Goal: Task Accomplishment & Management: Complete application form

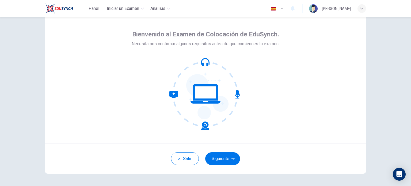
scroll to position [37, 0]
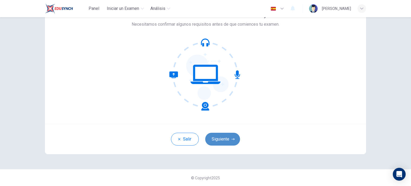
click at [224, 142] on button "Siguiente" at bounding box center [222, 139] width 35 height 13
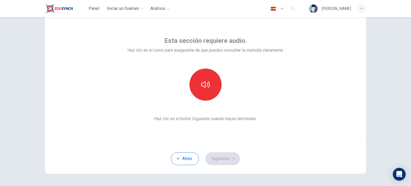
scroll to position [27, 0]
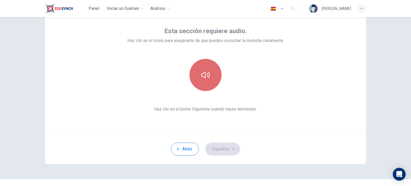
click at [204, 75] on icon "button" at bounding box center [205, 75] width 9 height 9
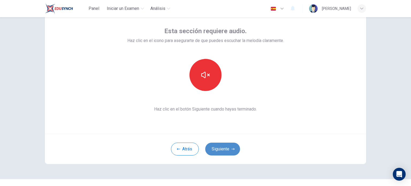
click at [225, 149] on button "Siguiente" at bounding box center [222, 149] width 35 height 13
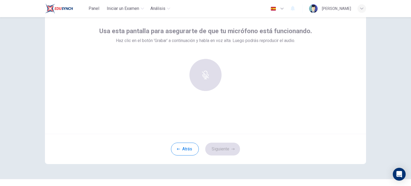
click at [201, 69] on div at bounding box center [205, 75] width 58 height 32
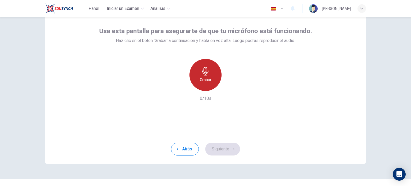
click at [211, 81] on div "Grabar" at bounding box center [205, 75] width 32 height 32
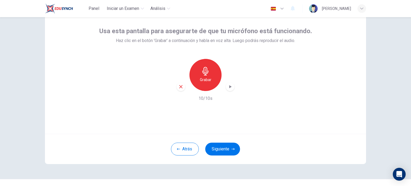
click at [229, 87] on icon "button" at bounding box center [229, 86] width 5 height 5
click at [179, 87] on icon "button" at bounding box center [180, 86] width 3 height 3
click at [205, 79] on h6 "Grabar" at bounding box center [205, 79] width 11 height 6
click at [229, 86] on icon "button" at bounding box center [230, 86] width 2 height 3
click at [228, 148] on button "Siguiente" at bounding box center [222, 149] width 35 height 13
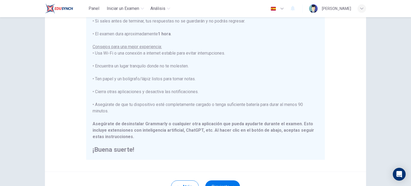
scroll to position [111, 0]
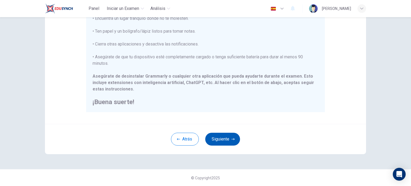
click at [222, 137] on button "Siguiente" at bounding box center [222, 139] width 35 height 13
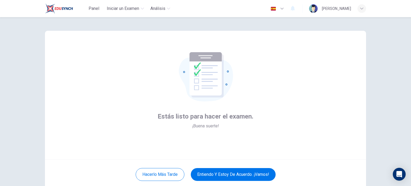
scroll to position [0, 0]
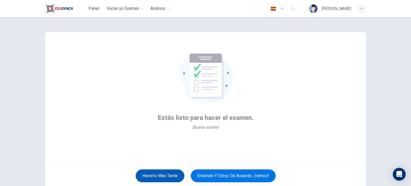
click at [163, 176] on button "Hacerlo más tarde" at bounding box center [160, 175] width 49 height 13
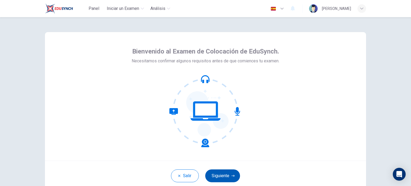
click at [221, 173] on button "Siguiente" at bounding box center [222, 175] width 35 height 13
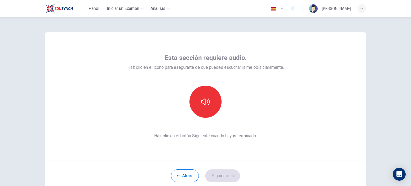
click at [285, 8] on icon "button" at bounding box center [282, 8] width 6 height 6
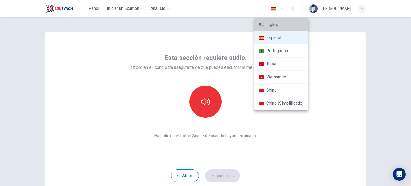
click at [279, 26] on li "Inglés" at bounding box center [280, 24] width 53 height 13
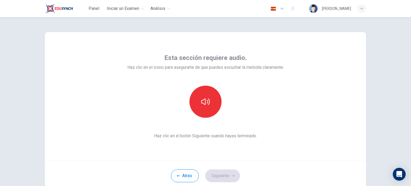
type input "en"
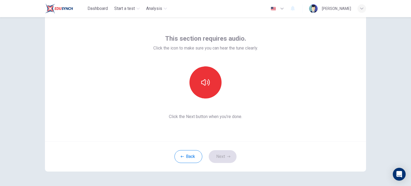
scroll to position [37, 0]
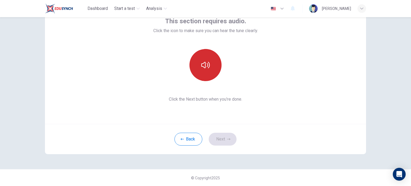
click at [204, 56] on button "button" at bounding box center [205, 65] width 32 height 32
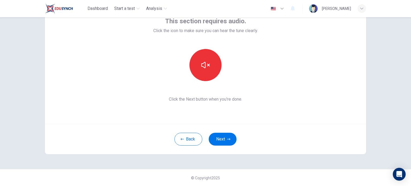
click at [227, 141] on button "Next" at bounding box center [223, 139] width 28 height 13
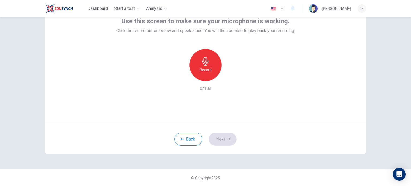
click at [199, 65] on div "Record" at bounding box center [205, 65] width 32 height 32
click at [222, 140] on button "Next" at bounding box center [223, 139] width 28 height 13
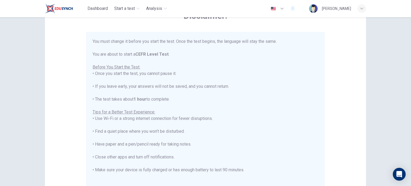
scroll to position [51, 0]
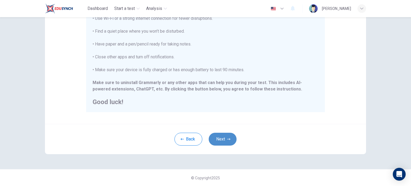
click at [221, 136] on button "Next" at bounding box center [223, 139] width 28 height 13
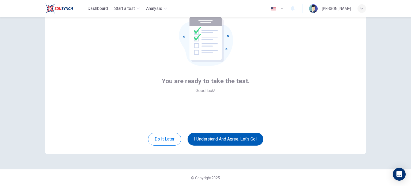
click at [235, 140] on button "I understand and agree. Let’s go!" at bounding box center [225, 139] width 76 height 13
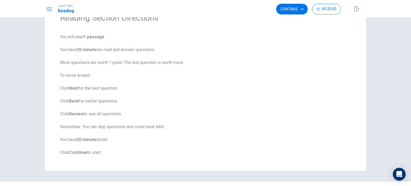
scroll to position [43, 0]
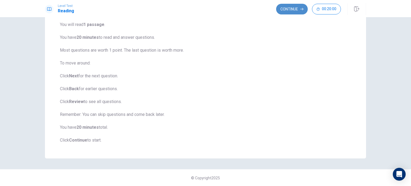
click at [291, 8] on button "Continue" at bounding box center [292, 9] width 32 height 11
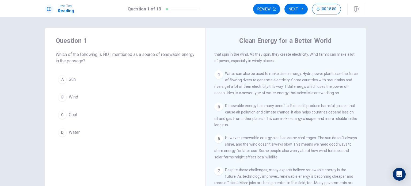
scroll to position [83, 0]
click at [60, 113] on div "C" at bounding box center [62, 114] width 9 height 9
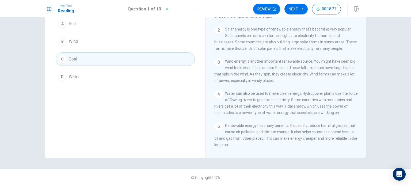
scroll to position [0, 0]
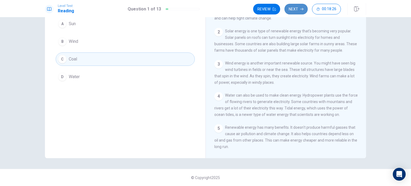
click at [289, 9] on button "Next" at bounding box center [295, 9] width 23 height 11
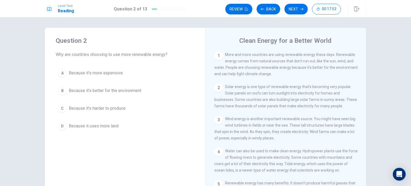
click at [61, 92] on div "B" at bounding box center [62, 90] width 9 height 9
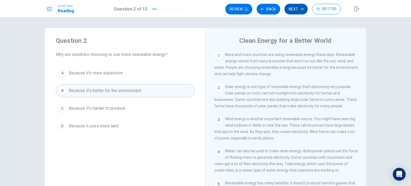
click at [294, 9] on button "Next" at bounding box center [295, 9] width 23 height 11
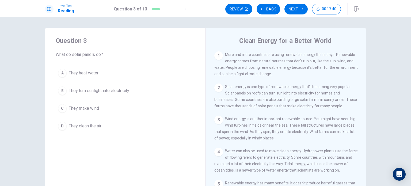
click at [59, 89] on div "B" at bounding box center [62, 90] width 9 height 9
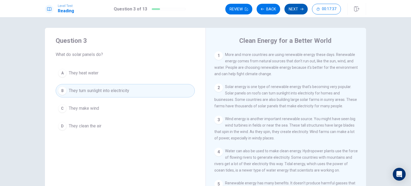
click at [292, 9] on button "Next" at bounding box center [295, 9] width 23 height 11
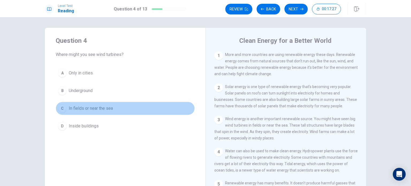
click at [108, 108] on span "In fields or near the sea" at bounding box center [91, 108] width 44 height 6
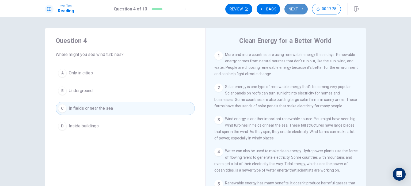
click at [296, 12] on button "Next" at bounding box center [295, 9] width 23 height 11
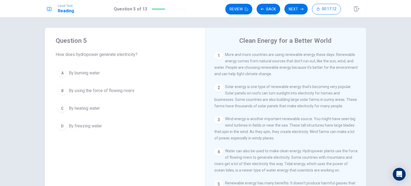
click at [83, 107] on span "By heating water" at bounding box center [84, 108] width 31 height 6
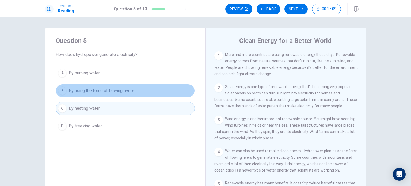
click at [96, 92] on span "By using the force of flowing rivers" at bounding box center [102, 90] width 66 height 6
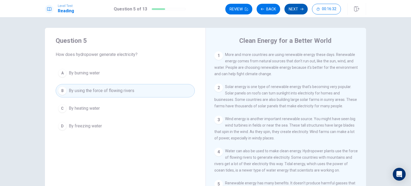
click at [295, 9] on button "Next" at bounding box center [295, 9] width 23 height 11
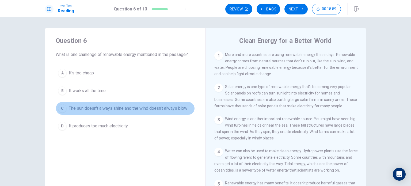
click at [163, 108] on span "The sun doesn't always shine and the wind doesn't always blow" at bounding box center [128, 108] width 118 height 6
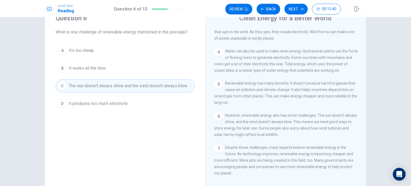
scroll to position [56, 0]
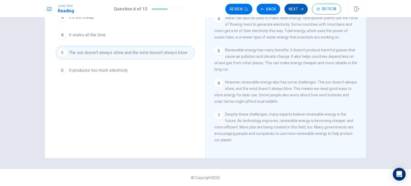
click at [294, 8] on button "Next" at bounding box center [295, 9] width 23 height 11
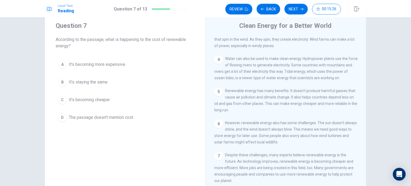
scroll to position [27, 0]
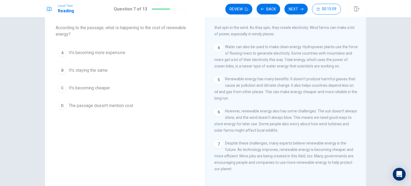
click at [101, 86] on span "It's becoming cheaper" at bounding box center [89, 88] width 41 height 6
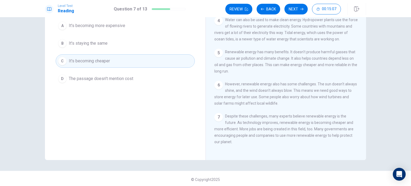
scroll to position [56, 0]
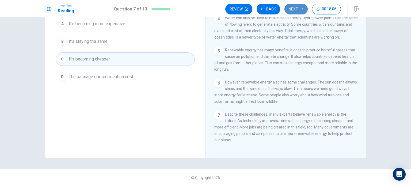
click at [301, 12] on button "Next" at bounding box center [295, 9] width 23 height 11
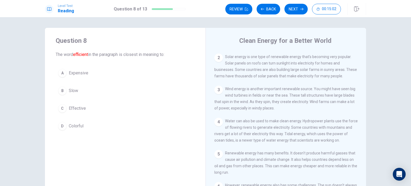
scroll to position [0, 0]
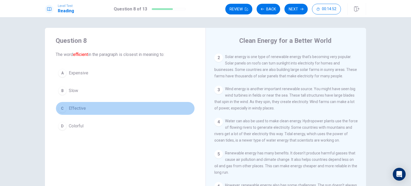
click at [73, 108] on span "Effective" at bounding box center [77, 108] width 17 height 6
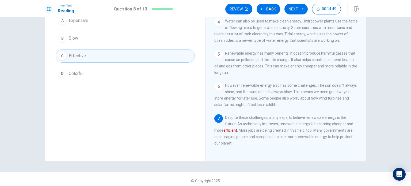
scroll to position [56, 0]
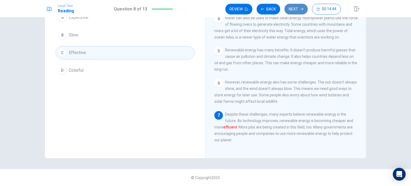
click at [292, 8] on button "Next" at bounding box center [295, 9] width 23 height 11
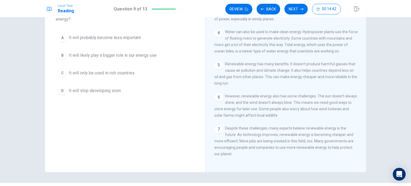
scroll to position [29, 0]
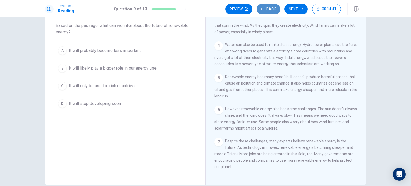
click at [270, 8] on button "Back" at bounding box center [268, 9] width 24 height 11
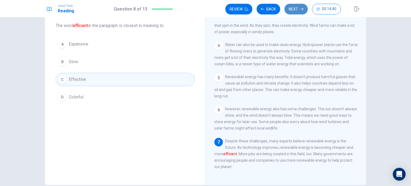
click at [293, 9] on button "Next" at bounding box center [295, 9] width 23 height 11
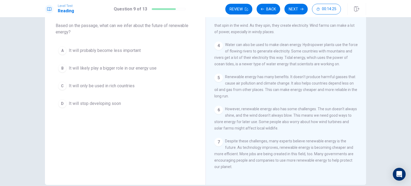
click at [142, 65] on span "It will likely play a bigger role in our energy use" at bounding box center [113, 68] width 88 height 6
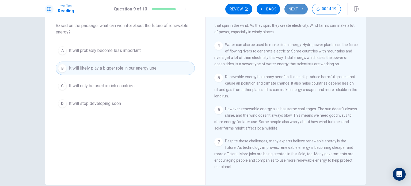
click at [298, 8] on button "Next" at bounding box center [295, 9] width 23 height 11
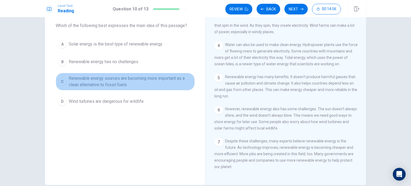
click at [125, 79] on span "Renewable energy sources are becoming more important as a clean alternative to …" at bounding box center [131, 81] width 124 height 13
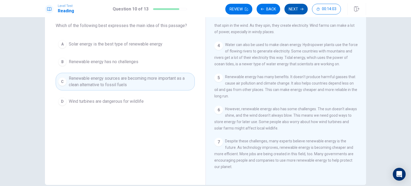
click at [297, 9] on button "Next" at bounding box center [295, 9] width 23 height 11
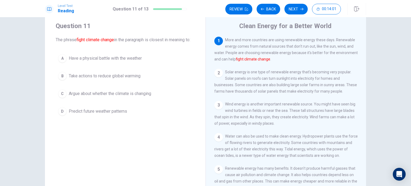
scroll to position [2, 0]
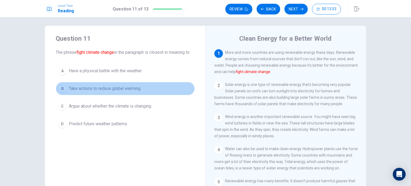
click at [137, 92] on span "Take actions to reduce global warming" at bounding box center [105, 88] width 72 height 6
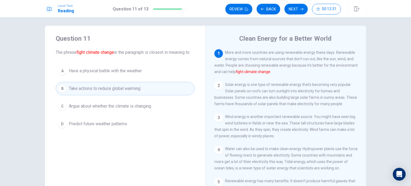
click at [137, 109] on span "Argue about whether the climate is changing" at bounding box center [110, 106] width 82 height 6
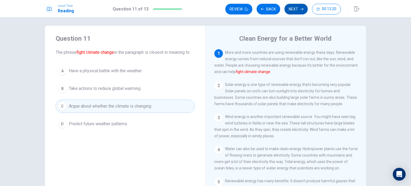
click at [296, 9] on button "Next" at bounding box center [295, 9] width 23 height 11
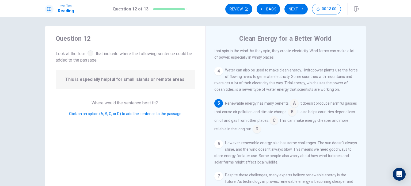
scroll to position [91, 0]
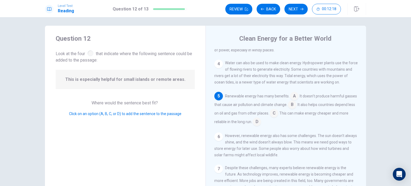
click at [292, 95] on input at bounding box center [294, 96] width 9 height 9
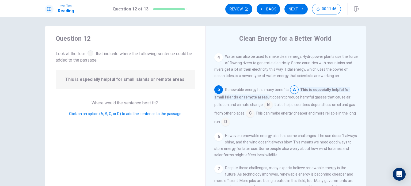
scroll to position [97, 0]
click at [269, 104] on input at bounding box center [268, 105] width 9 height 9
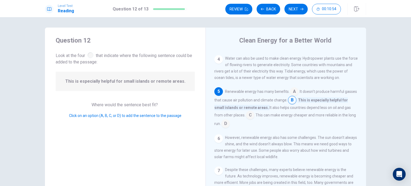
scroll to position [0, 0]
click at [296, 9] on button "Next" at bounding box center [295, 9] width 23 height 11
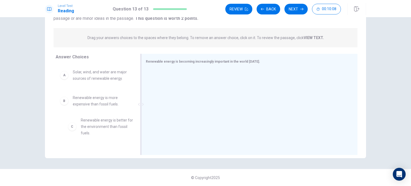
scroll to position [0, 0]
drag, startPoint x: 96, startPoint y: 126, endPoint x: 203, endPoint y: 72, distance: 119.2
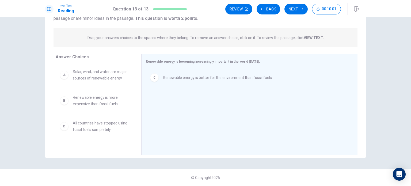
scroll to position [0, 0]
drag, startPoint x: 100, startPoint y: 74, endPoint x: 201, endPoint y: 93, distance: 102.9
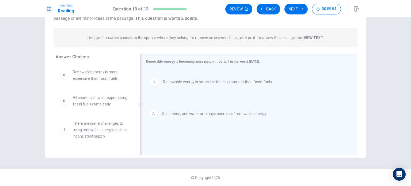
drag, startPoint x: 195, startPoint y: 79, endPoint x: 196, endPoint y: 116, distance: 37.4
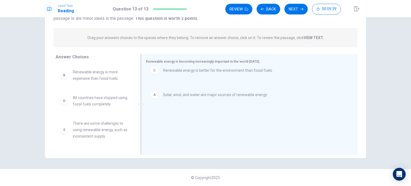
drag, startPoint x: 196, startPoint y: 101, endPoint x: 198, endPoint y: 70, distance: 31.3
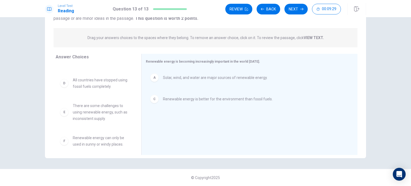
scroll to position [22, 0]
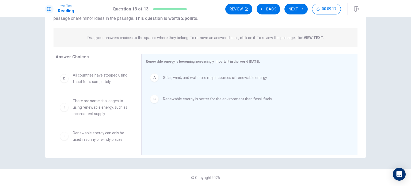
click at [101, 109] on span "There are some challenges to using renewable energy, such as inconsistent suppl…" at bounding box center [101, 107] width 56 height 19
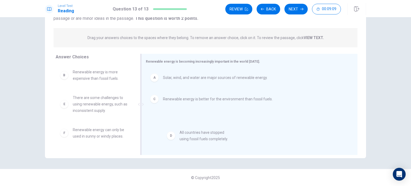
drag, startPoint x: 99, startPoint y: 100, endPoint x: 209, endPoint y: 134, distance: 115.4
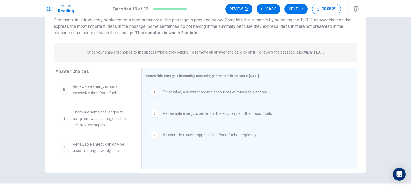
scroll to position [29, 0]
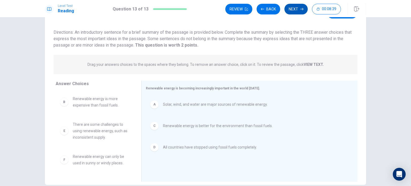
click at [300, 9] on button "Next" at bounding box center [295, 9] width 23 height 11
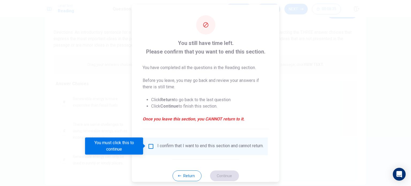
click at [149, 145] on input "You must click this to continue" at bounding box center [151, 146] width 6 height 6
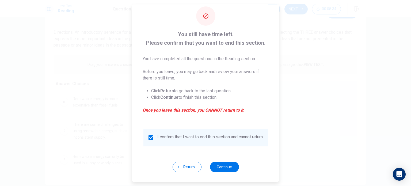
scroll to position [13, 0]
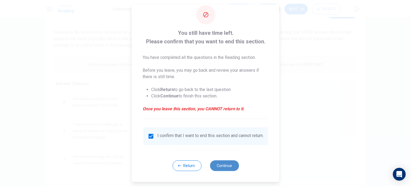
click at [222, 167] on button "Continue" at bounding box center [224, 165] width 29 height 11
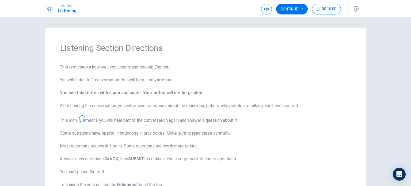
scroll to position [0, 0]
click at [293, 8] on button "Continue" at bounding box center [292, 9] width 32 height 11
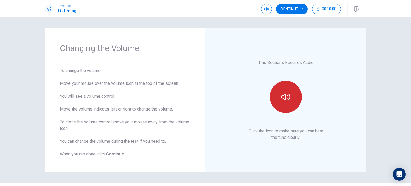
click at [284, 96] on icon "button" at bounding box center [285, 97] width 9 height 6
click at [296, 9] on button "Continue" at bounding box center [292, 9] width 32 height 11
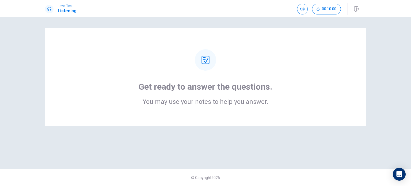
click at [211, 57] on div at bounding box center [205, 59] width 21 height 21
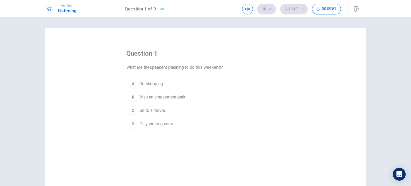
click at [132, 97] on div "B" at bounding box center [133, 97] width 9 height 9
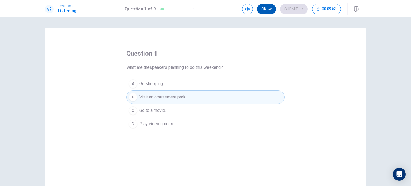
click at [267, 10] on button "Ok" at bounding box center [266, 9] width 19 height 11
click at [291, 12] on button "Submit" at bounding box center [294, 9] width 28 height 11
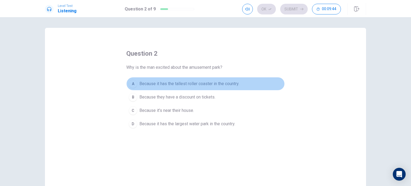
click at [187, 85] on span "Because it has the tallest roller coaster in the country." at bounding box center [189, 83] width 100 height 6
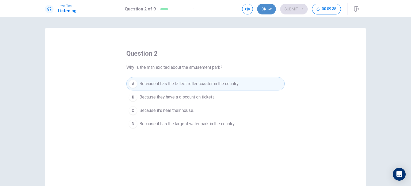
click at [267, 10] on button "Ok" at bounding box center [266, 9] width 19 height 11
click at [293, 10] on button "Submit" at bounding box center [294, 9] width 28 height 11
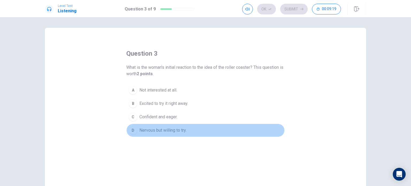
click at [163, 130] on span "Nervous but willing to try." at bounding box center [162, 130] width 47 height 6
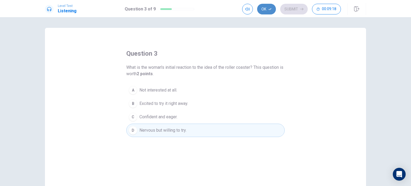
click at [265, 7] on button "Ok" at bounding box center [266, 9] width 19 height 11
click at [294, 13] on button "Submit" at bounding box center [294, 9] width 28 height 11
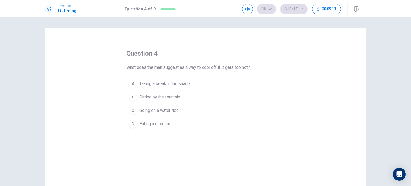
click at [164, 110] on span "Going on a water ride." at bounding box center [159, 110] width 40 height 6
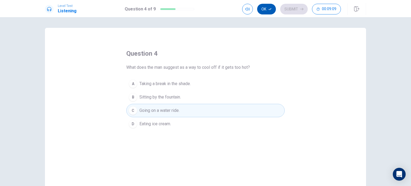
click at [264, 8] on button "Ok" at bounding box center [266, 9] width 19 height 11
click at [295, 10] on button "Submit" at bounding box center [294, 9] width 28 height 11
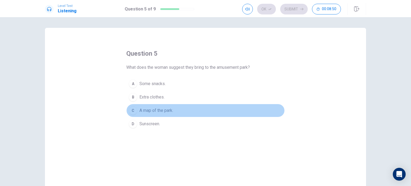
click at [152, 111] on span "A map of the park." at bounding box center [156, 110] width 34 height 6
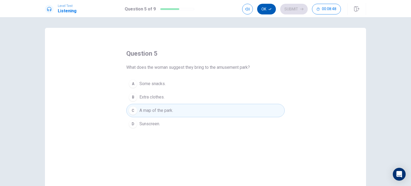
click at [266, 9] on button "Ok" at bounding box center [266, 9] width 19 height 11
click at [292, 8] on button "Submit" at bounding box center [294, 9] width 28 height 11
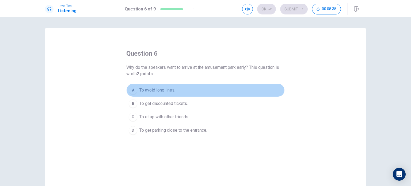
click at [159, 90] on span "To avoid long lines." at bounding box center [157, 90] width 36 height 6
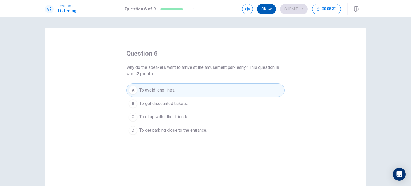
click at [268, 7] on icon "button" at bounding box center [269, 8] width 3 height 3
click at [296, 9] on button "Submit" at bounding box center [294, 9] width 28 height 11
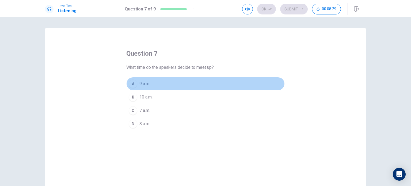
click at [141, 83] on span "9 a.m." at bounding box center [144, 83] width 11 height 6
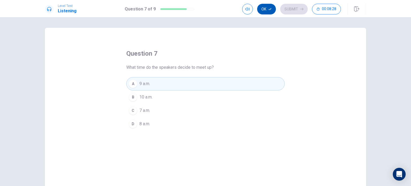
click at [270, 9] on icon "button" at bounding box center [269, 9] width 3 height 2
click at [289, 9] on button "Submit" at bounding box center [294, 9] width 28 height 11
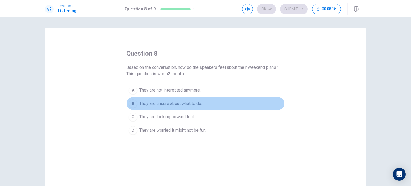
click at [195, 103] on span "They are unsure about what to do." at bounding box center [170, 103] width 63 height 6
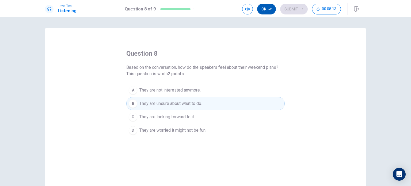
click at [263, 7] on button "Ok" at bounding box center [266, 9] width 19 height 11
click at [298, 11] on button "Submit" at bounding box center [294, 9] width 28 height 11
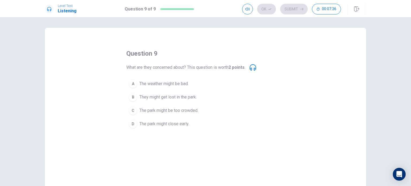
click at [173, 111] on span "The park might be too crowded." at bounding box center [168, 110] width 59 height 6
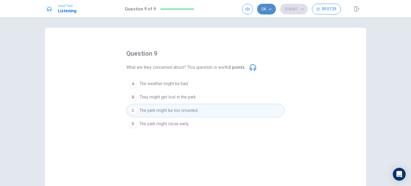
click at [271, 9] on icon "button" at bounding box center [269, 8] width 3 height 3
click at [291, 9] on button "Submit" at bounding box center [294, 9] width 28 height 11
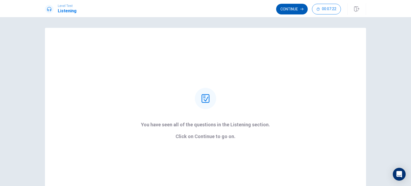
click at [296, 7] on button "Continue" at bounding box center [292, 9] width 32 height 11
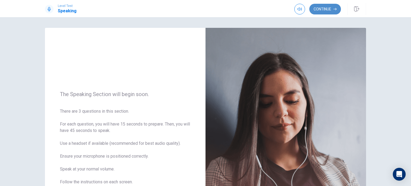
click at [326, 10] on button "Continue" at bounding box center [325, 9] width 32 height 11
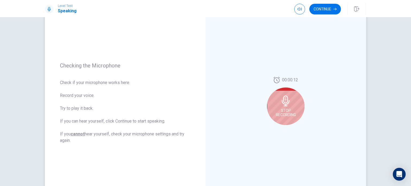
scroll to position [53, 0]
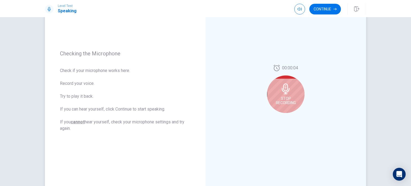
click at [279, 81] on div "Stop Recording" at bounding box center [285, 93] width 37 height 37
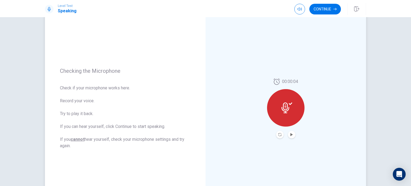
scroll to position [0, 0]
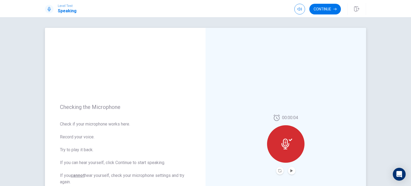
click at [234, 110] on div "00:00:04" at bounding box center [285, 144] width 160 height 233
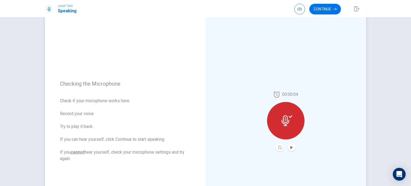
scroll to position [22, 0]
click at [180, 60] on div "Checking the Microphone Check if your microphone works here. Record your voice.…" at bounding box center [125, 121] width 160 height 233
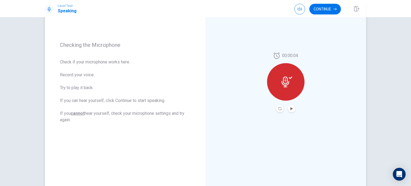
scroll to position [49, 0]
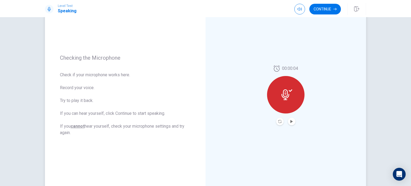
click at [253, 51] on div "00:00:04" at bounding box center [285, 95] width 160 height 233
click at [278, 121] on icon "Record Again" at bounding box center [279, 121] width 3 height 3
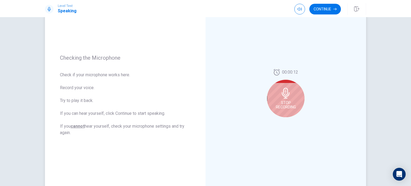
click at [285, 98] on div "Stop Recording" at bounding box center [285, 98] width 37 height 37
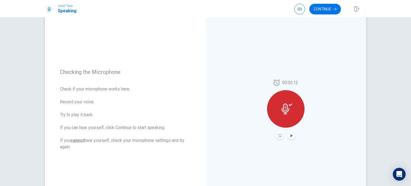
scroll to position [0, 0]
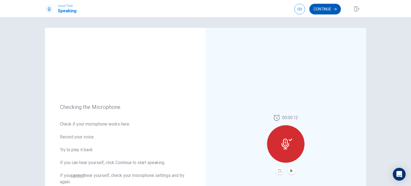
click at [332, 9] on button "Continue" at bounding box center [325, 9] width 32 height 11
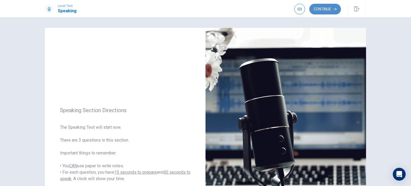
click at [322, 10] on button "Continue" at bounding box center [325, 9] width 32 height 11
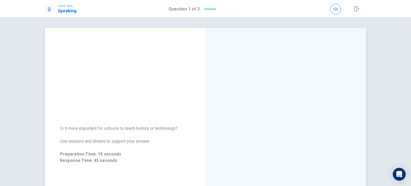
click at [344, 30] on div at bounding box center [285, 144] width 160 height 233
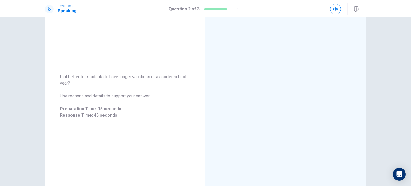
scroll to position [53, 0]
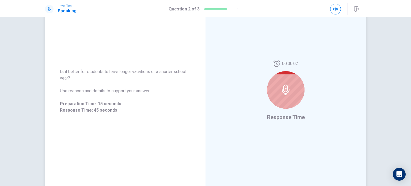
click at [291, 101] on div at bounding box center [285, 89] width 37 height 37
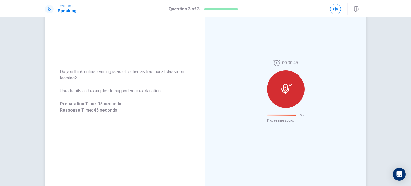
scroll to position [9, 0]
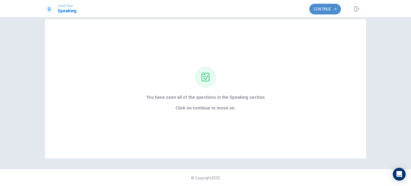
click at [327, 8] on button "Continue" at bounding box center [325, 9] width 32 height 11
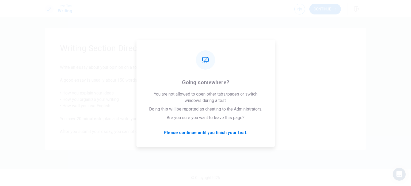
click at [350, 112] on span "Write an essay about your opinion on a topic. A good essay is usually about 150…" at bounding box center [205, 99] width 291 height 71
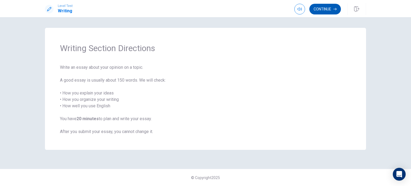
click at [315, 11] on button "Continue" at bounding box center [325, 9] width 32 height 11
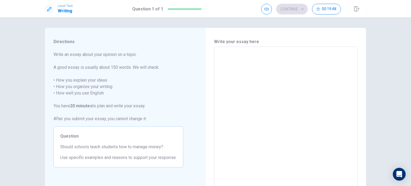
click at [239, 58] on textarea at bounding box center [286, 120] width 136 height 139
type textarea "m"
type textarea "x"
type textarea "me"
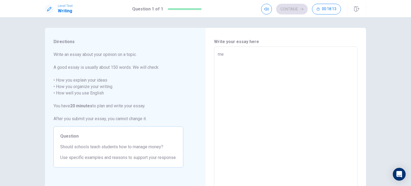
type textarea "x"
type textarea "men"
type textarea "x"
type textarea "me"
type textarea "x"
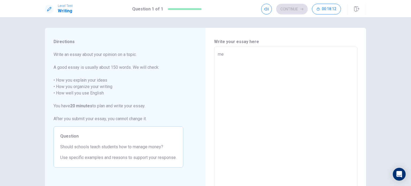
type textarea "m"
type textarea "x"
type textarea "I"
type textarea "x"
type textarea "Is"
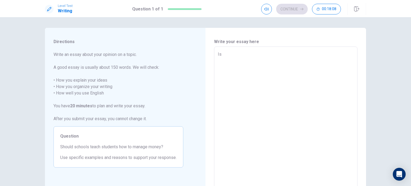
type textarea "x"
type textarea "Is"
type textarea "x"
type textarea "Is v"
type textarea "x"
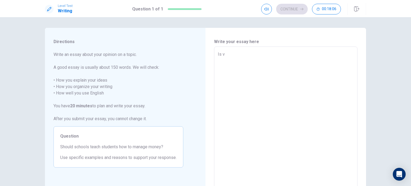
type textarea "Is ve"
type textarea "x"
type textarea "Is ver"
type textarea "x"
type textarea "Is very"
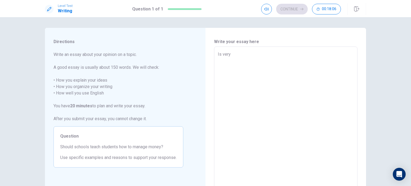
type textarea "x"
type textarea "Is very"
type textarea "x"
type textarea "Is very i"
type textarea "x"
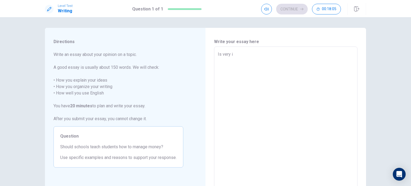
type textarea "Is very im"
type textarea "x"
type textarea "Is very imp"
type textarea "x"
type textarea "Is very impo"
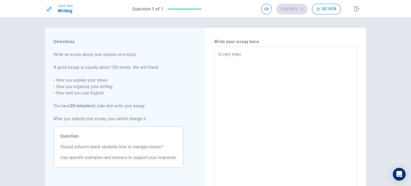
type textarea "x"
type textarea "Is very impor"
type textarea "x"
type textarea "Is very import"
type textarea "x"
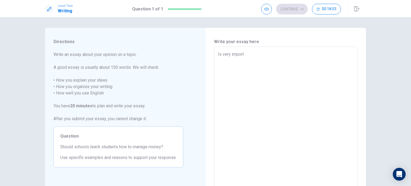
type textarea "Is very importa"
type textarea "x"
type textarea "Is very importan"
type textarea "x"
type textarea "Is very important"
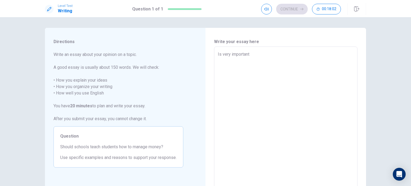
type textarea "x"
type textarea "Is very important"
type textarea "x"
type textarea "Is very important f"
type textarea "x"
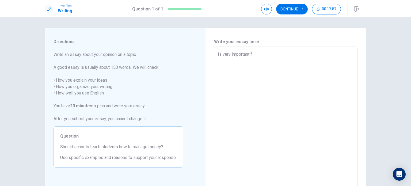
type textarea "Is very important fi"
type textarea "x"
type textarea "Is very important f"
type textarea "x"
type textarea "Is very important"
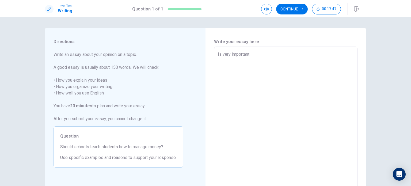
type textarea "x"
type textarea "Is very important t"
type textarea "x"
type textarea "Is very important to"
type textarea "x"
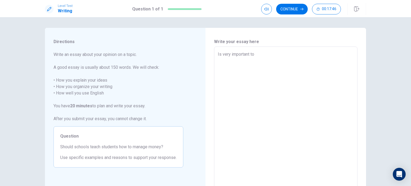
type textarea "Is very important to"
type textarea "x"
type textarea "Is very important to i"
type textarea "x"
type textarea "Is very important to in"
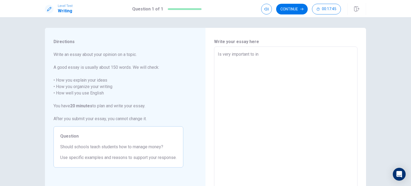
type textarea "x"
type textarea "Is very important to inc"
type textarea "x"
type textarea "Is very important to incl"
type textarea "x"
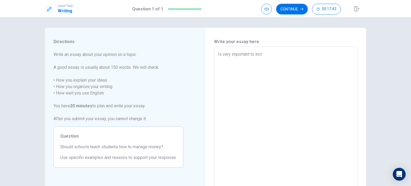
type textarea "Is very important to inclu"
type textarea "x"
type textarea "Is very important to includ"
type textarea "x"
type textarea "Is very important to include"
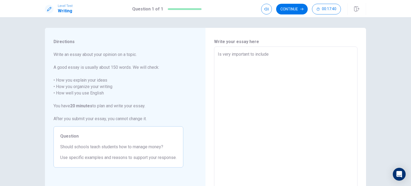
type textarea "x"
type textarea "Is very important to include"
type textarea "x"
type textarea "Is very important to include h"
type textarea "x"
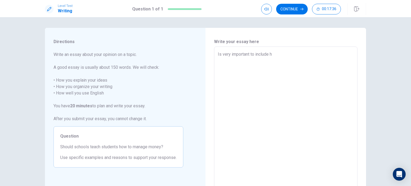
type textarea "Is very important to include ha"
type textarea "x"
type textarea "Is very important to include haw"
type textarea "x"
type textarea "Is very important to include haw"
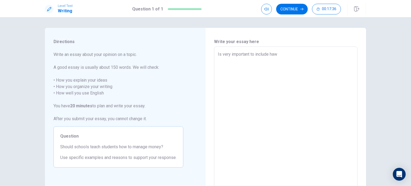
type textarea "x"
type textarea "Is very important to include haw"
type textarea "x"
type textarea "Is very important to include ha"
type textarea "x"
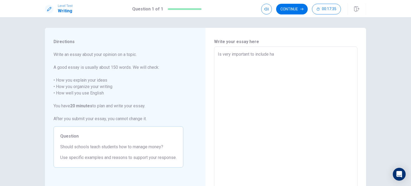
type textarea "Is very important to include h"
type textarea "x"
type textarea "Is very important to include ho"
type textarea "x"
type textarea "Is very important to include how"
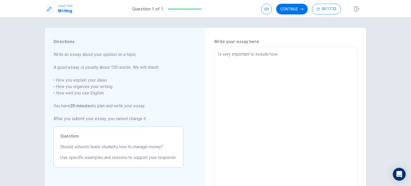
type textarea "x"
type textarea "Is very important to include how"
type textarea "x"
type textarea "Is very important to include how m"
type textarea "x"
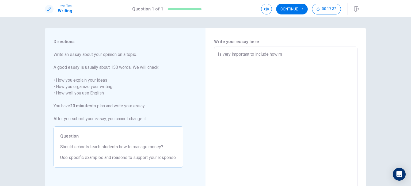
type textarea "Is very important to include how ma"
type textarea "x"
type textarea "Is very important to include how man"
type textarea "x"
type textarea "Is very important to include how mana"
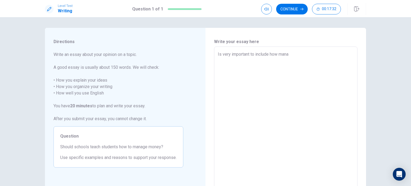
type textarea "x"
type textarea "Is very important to include how manag"
type textarea "x"
type textarea "Is very important to include how manage"
type textarea "x"
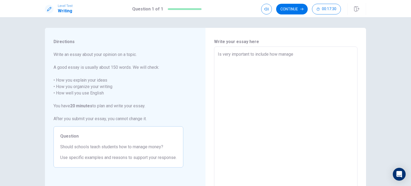
type textarea "Is very important to include how manage"
type textarea "x"
type textarea "Is very important to include how manage m"
type textarea "x"
type textarea "Is very important to include how manage mo"
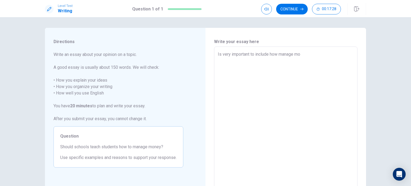
type textarea "x"
type textarea "Is very important to include how manage mon"
type textarea "x"
type textarea "Is very important to include how manage mone"
type textarea "x"
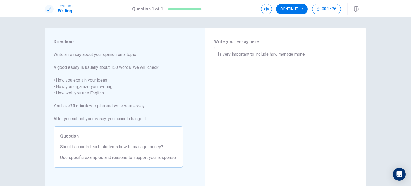
type textarea "Is very important to include how manage money"
type textarea "x"
type textarea "Is very important to include how manage money"
type textarea "x"
type textarea "Is very important to include how manage money b"
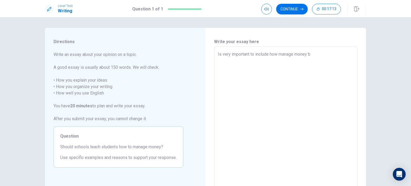
type textarea "x"
type textarea "Is very important to include how manage money be"
type textarea "x"
type textarea "Is very important to include how manage money be"
type textarea "x"
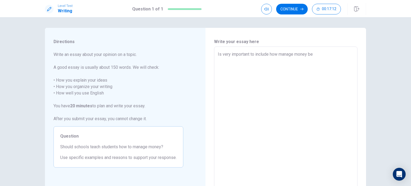
type textarea "Is very important to include how manage money be c"
type textarea "x"
type textarea "Is very important to include how manage money be co"
type textarea "x"
type textarea "Is very important to include how manage money be c"
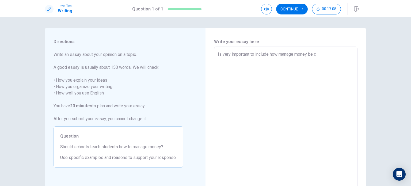
type textarea "x"
type textarea "Is very important to include how manage money be"
type textarea "x"
type textarea "Is very important to include how manage money be"
type textarea "x"
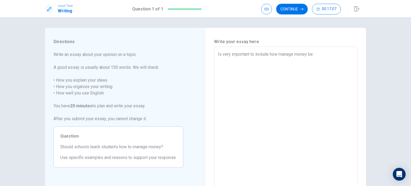
type textarea "Is very important to include how manage money bec"
type textarea "x"
type textarea "Is very important to include how manage money beca"
type textarea "x"
type textarea "Is very important to include how manage money becau"
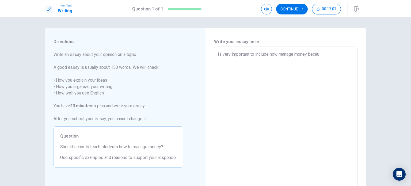
type textarea "x"
type textarea "Is very important to include how manage money becaus"
type textarea "x"
type textarea "Is very important to include how manage money because"
type textarea "x"
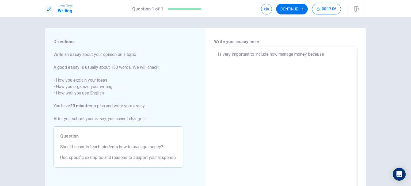
type textarea "Is very important to include how manage money because"
type textarea "x"
type textarea "Is very important to include how manage money because u"
type textarea "x"
type textarea "Is very important to include how manage money because un"
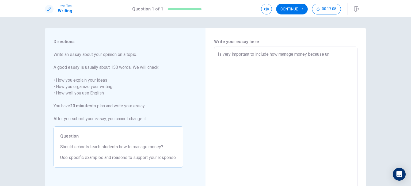
type textarea "x"
type textarea "Is very important to include how manage money because unt"
type textarea "x"
type textarea "Is very important to include how manage money because unth"
type textarea "x"
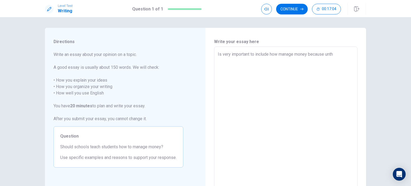
type textarea "Is very important to include how manage money because unth"
type textarea "x"
type textarea "Is very important to include how manage money because unth"
type textarea "x"
type textarea "Is very important to include how manage money because unt"
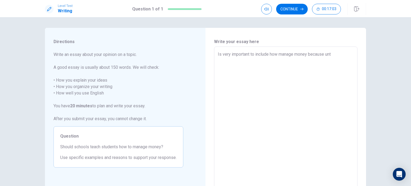
type textarea "x"
type textarea "Is very important to include how manage money because un"
type textarea "x"
type textarea "Is very important to include how manage money because u"
type textarea "x"
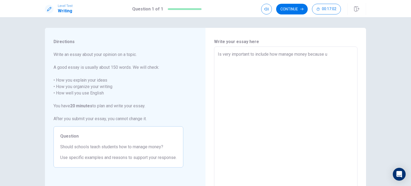
type textarea "Is very important to include how manage money because"
type textarea "x"
type textarea "Is very important to include how manage money because u"
type textarea "x"
type textarea "Is very important to include how manage money because"
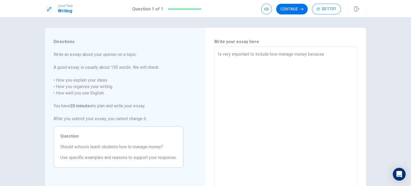
type textarea "x"
type textarea "Is very important to include how manage money because i"
type textarea "x"
type textarea "Is very important to include how manage money because in"
type textarea "x"
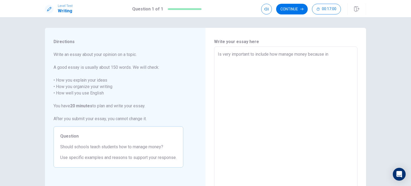
type textarea "Is very important to include how manage money because in"
type textarea "x"
type textarea "Is very important to include how manage money because in t"
type textarea "x"
type textarea "Is very important to include how manage money because in th"
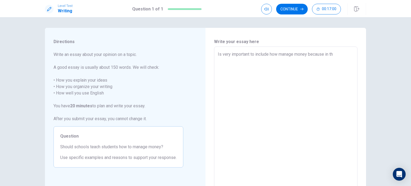
type textarea "x"
type textarea "Is very important to include how manage money because in the"
type textarea "x"
type textarea "Is very important to include how manage money because in the"
type textarea "x"
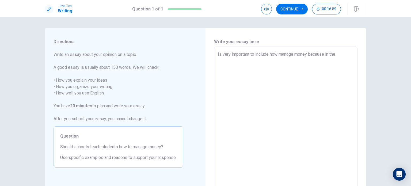
type textarea "Is very important to include how manage money because in the r"
type textarea "x"
type textarea "Is very important to include how manage money because in the re"
type textarea "x"
type textarea "Is very important to include how manage money because in the rea"
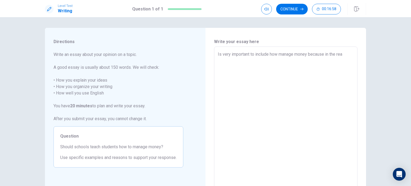
type textarea "x"
type textarea "Is very important to include how manage money because in the real"
type textarea "x"
type textarea "Is very important to include how manage money because in the real"
type textarea "x"
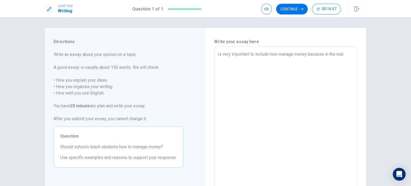
type textarea "Is very important to include how manage money because in the real l"
click at [240, 60] on textarea "Is very important to include how manage money because in the adult step we mos …" at bounding box center [286, 120] width 136 height 139
click at [283, 61] on textarea "Is very important to include how manage money because in the adult step we need…" at bounding box center [286, 120] width 136 height 139
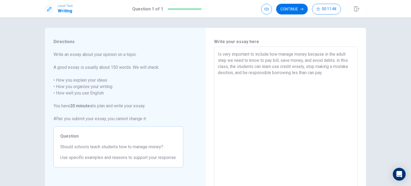
click at [295, 73] on textarea "Is very important to include how manage money because in the adult step we need…" at bounding box center [286, 120] width 136 height 139
click at [324, 73] on textarea "Is very important to include how manage money because in the adult step we need…" at bounding box center [286, 120] width 136 height 139
click at [308, 73] on textarea "Is very important to include how manage money because in the adult step we need…" at bounding box center [286, 120] width 136 height 139
click at [332, 73] on textarea "Is very important to include how manage money because in the adult step we need…" at bounding box center [286, 120] width 136 height 139
click at [218, 84] on textarea "Is very important to include how manage money because in the adult step we need…" at bounding box center [286, 120] width 136 height 139
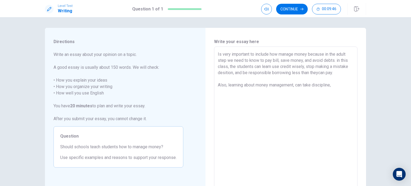
click at [332, 85] on textarea "Is very important to include how manage money because in the adult step we need…" at bounding box center [286, 120] width 136 height 139
click at [333, 85] on textarea "Is very important to include how manage money because in the adult step we need…" at bounding box center [286, 120] width 136 height 139
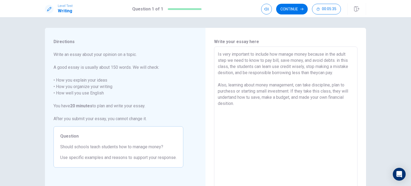
click at [317, 73] on textarea "Is very important to include how manage money because in the adult step we need…" at bounding box center [286, 120] width 136 height 139
click at [245, 101] on textarea "Is very important to include how manage money because in the adult step we need…" at bounding box center [286, 120] width 136 height 139
click at [240, 121] on textarea "Is very important to include how manage money because in the adult step we need…" at bounding box center [286, 120] width 136 height 139
click at [223, 72] on textarea "Is very important to include how manage money because in the adult step we need…" at bounding box center [286, 120] width 136 height 139
click at [265, 123] on textarea "Is very important to include how manage money because in the adult step we need…" at bounding box center [286, 120] width 136 height 139
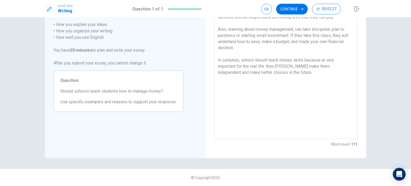
scroll to position [29, 0]
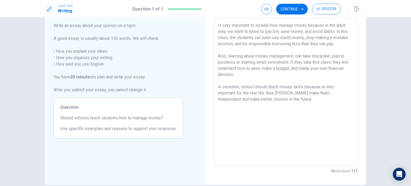
click at [290, 63] on textarea "Is very important to include how manage money because in the adult step we need…" at bounding box center [286, 91] width 136 height 139
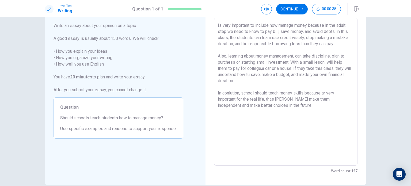
click at [233, 93] on textarea "Is very important to include how manage money because in the adult step we need…" at bounding box center [286, 91] width 136 height 139
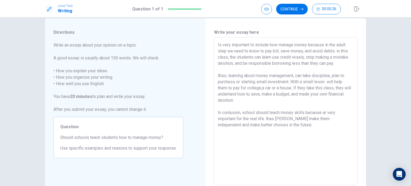
scroll to position [9, 0]
click at [249, 45] on textarea "Is very important to include how manage money because in the adult step we need…" at bounding box center [286, 112] width 136 height 139
click at [252, 45] on textarea "Is very important to include how manage money because in the adult step we need…" at bounding box center [286, 112] width 136 height 139
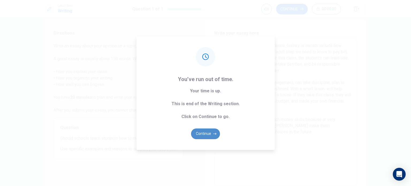
click at [211, 131] on button "Continue" at bounding box center [205, 133] width 29 height 11
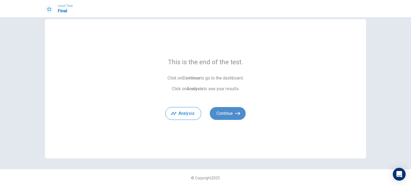
click at [236, 112] on icon "button" at bounding box center [237, 113] width 5 height 5
